Goal: Task Accomplishment & Management: Manage account settings

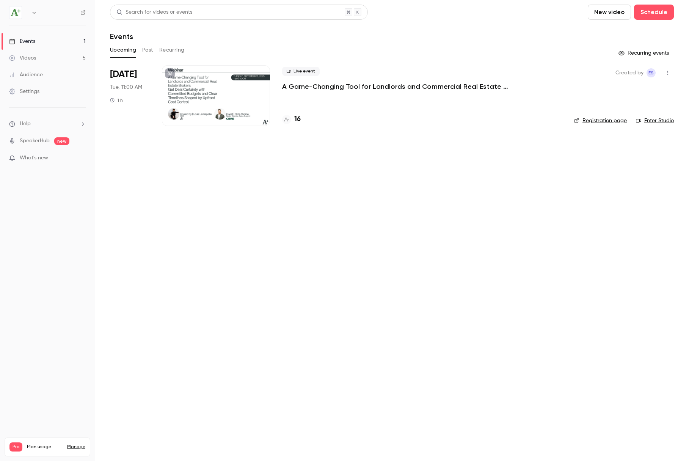
click at [353, 88] on p "A Game-Changing Tool for Landlords and Commercial Real Estate Brokers: Get Deal…" at bounding box center [395, 86] width 227 height 9
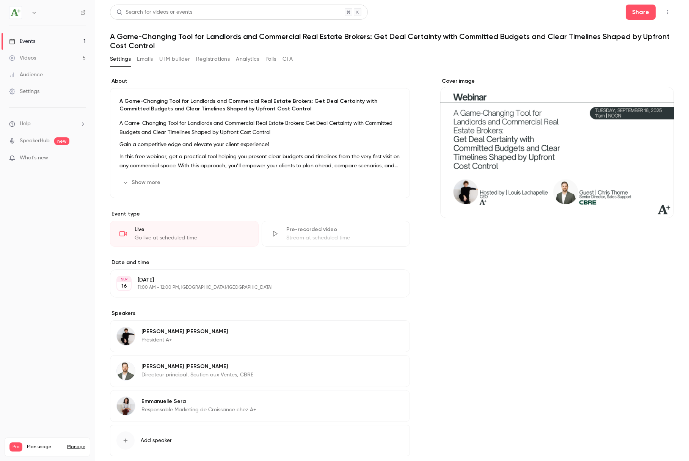
drag, startPoint x: 214, startPoint y: 57, endPoint x: 271, endPoint y: 67, distance: 57.7
click at [213, 57] on button "Registrations" at bounding box center [213, 59] width 34 height 12
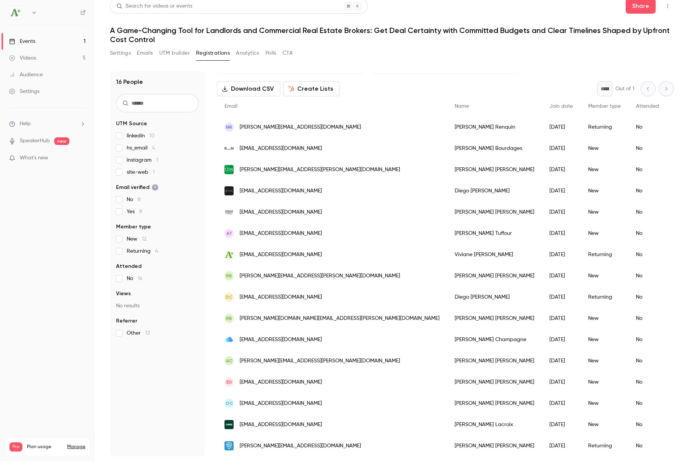
scroll to position [6, 0]
